Goal: Transaction & Acquisition: Book appointment/travel/reservation

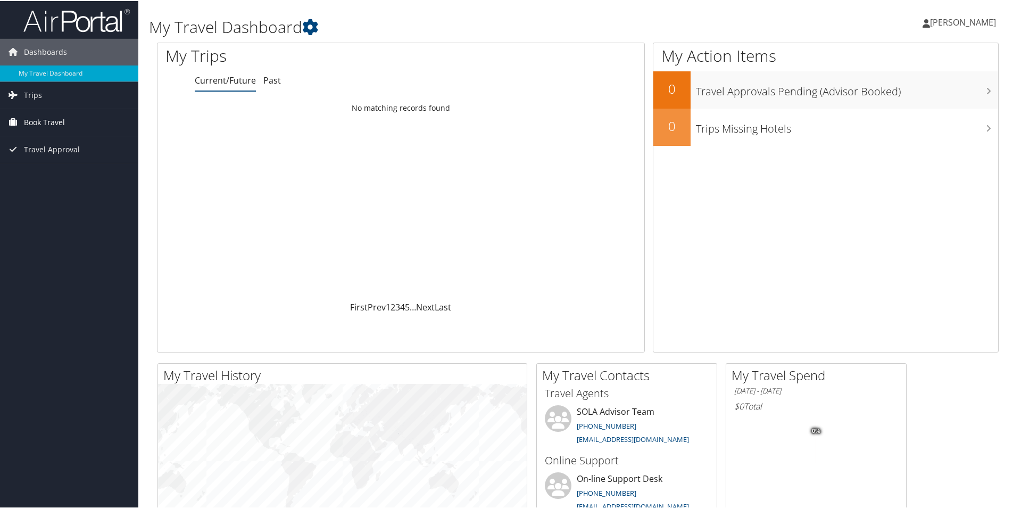
click at [45, 120] on span "Book Travel" at bounding box center [44, 121] width 41 height 27
click at [20, 196] on icon at bounding box center [13, 196] width 16 height 16
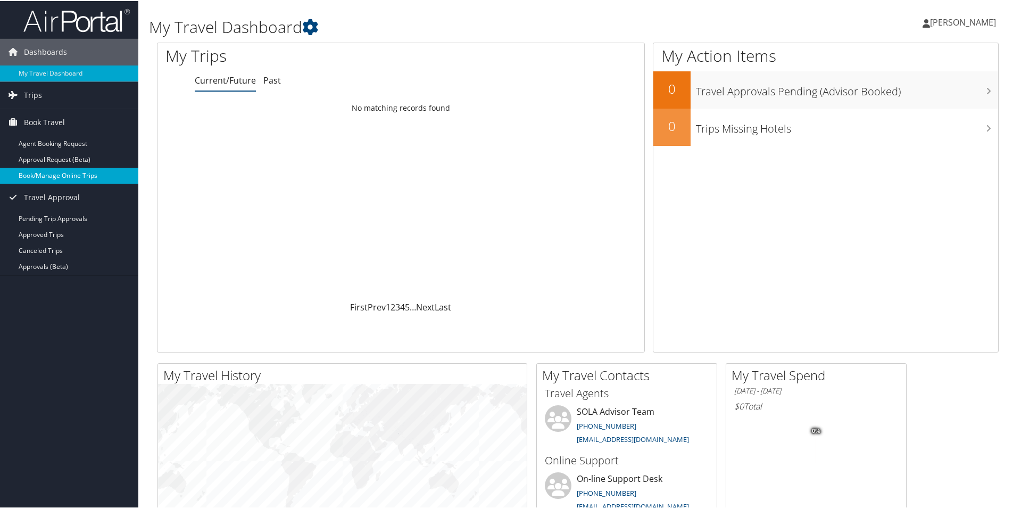
click at [36, 171] on link "Book/Manage Online Trips" at bounding box center [69, 175] width 138 height 16
